Goal: Check status: Check status

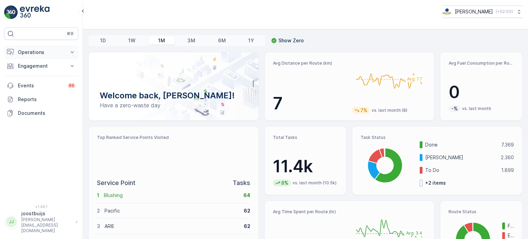
click at [40, 51] on p "Operations" at bounding box center [41, 52] width 47 height 7
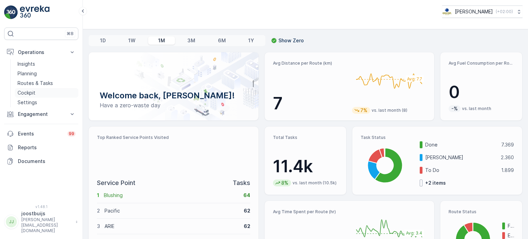
click at [30, 92] on p "Cockpit" at bounding box center [27, 92] width 18 height 7
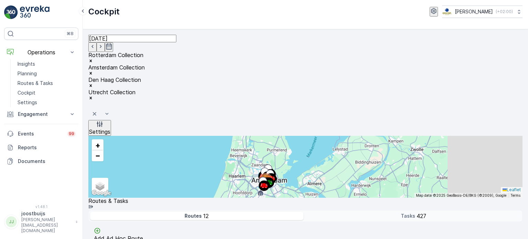
scroll to position [0, 60]
